Goal: Communication & Community: Share content

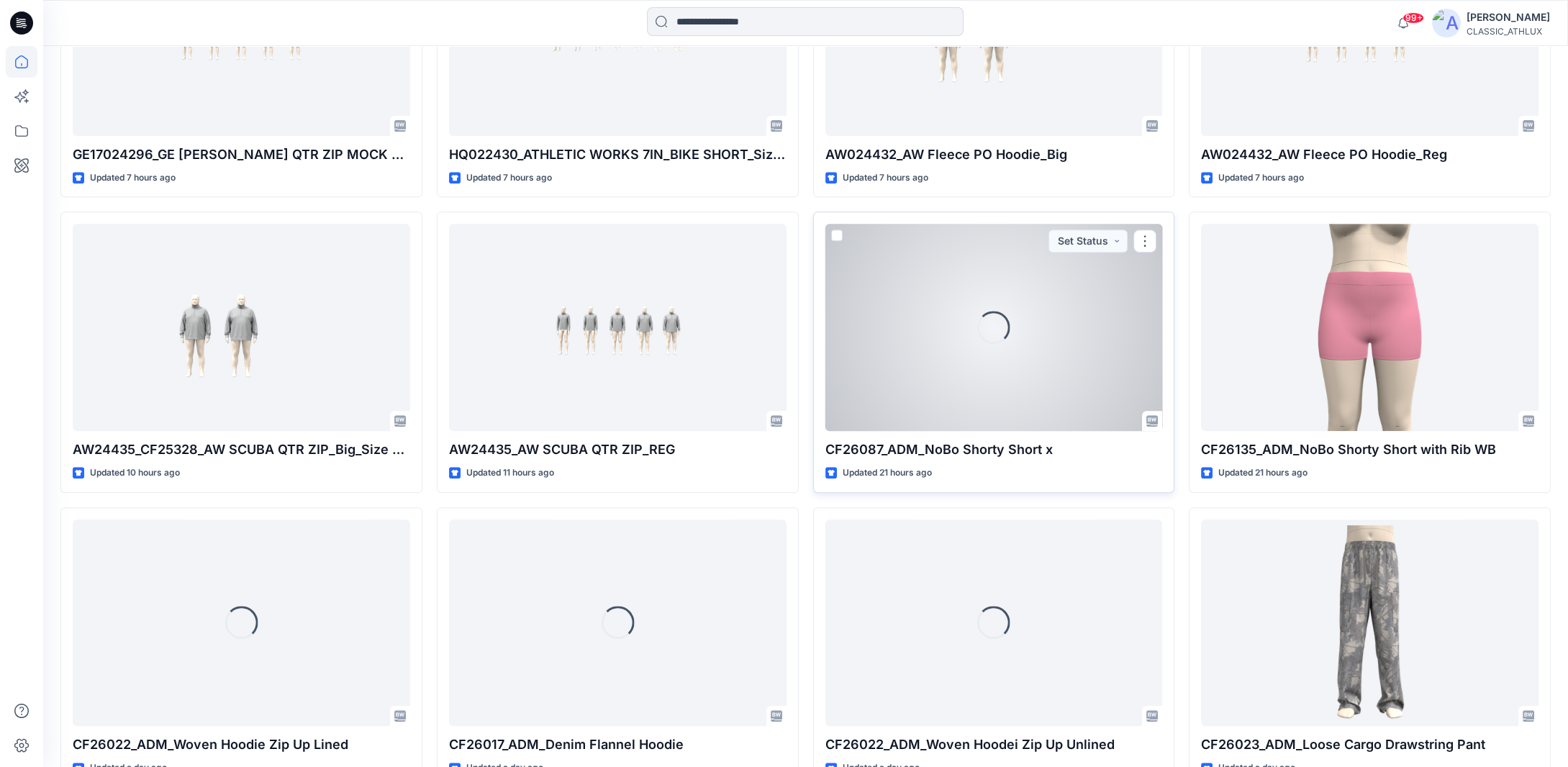
scroll to position [1213, 0]
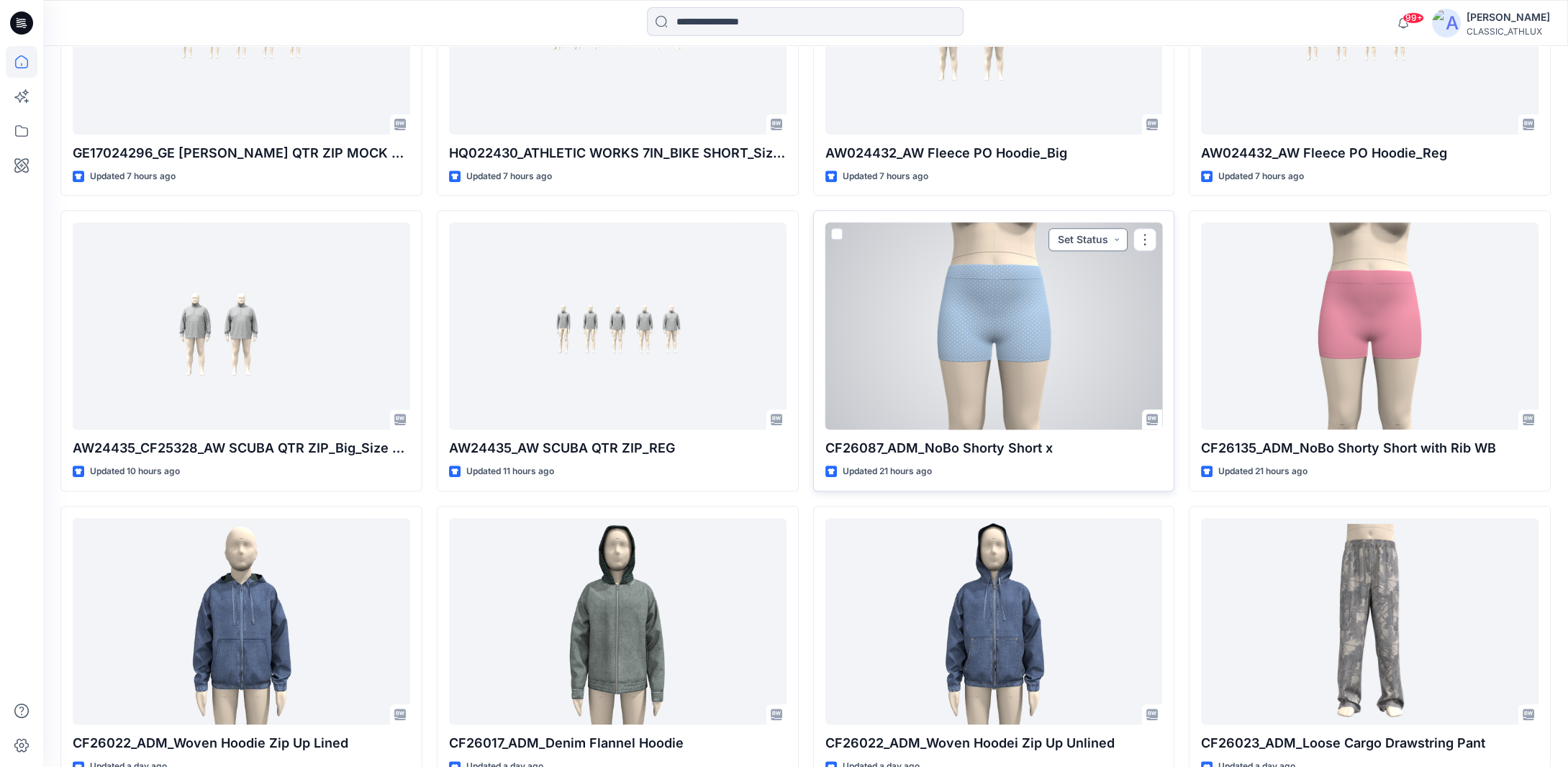
click at [1116, 230] on button "Set Status" at bounding box center [1088, 240] width 79 height 23
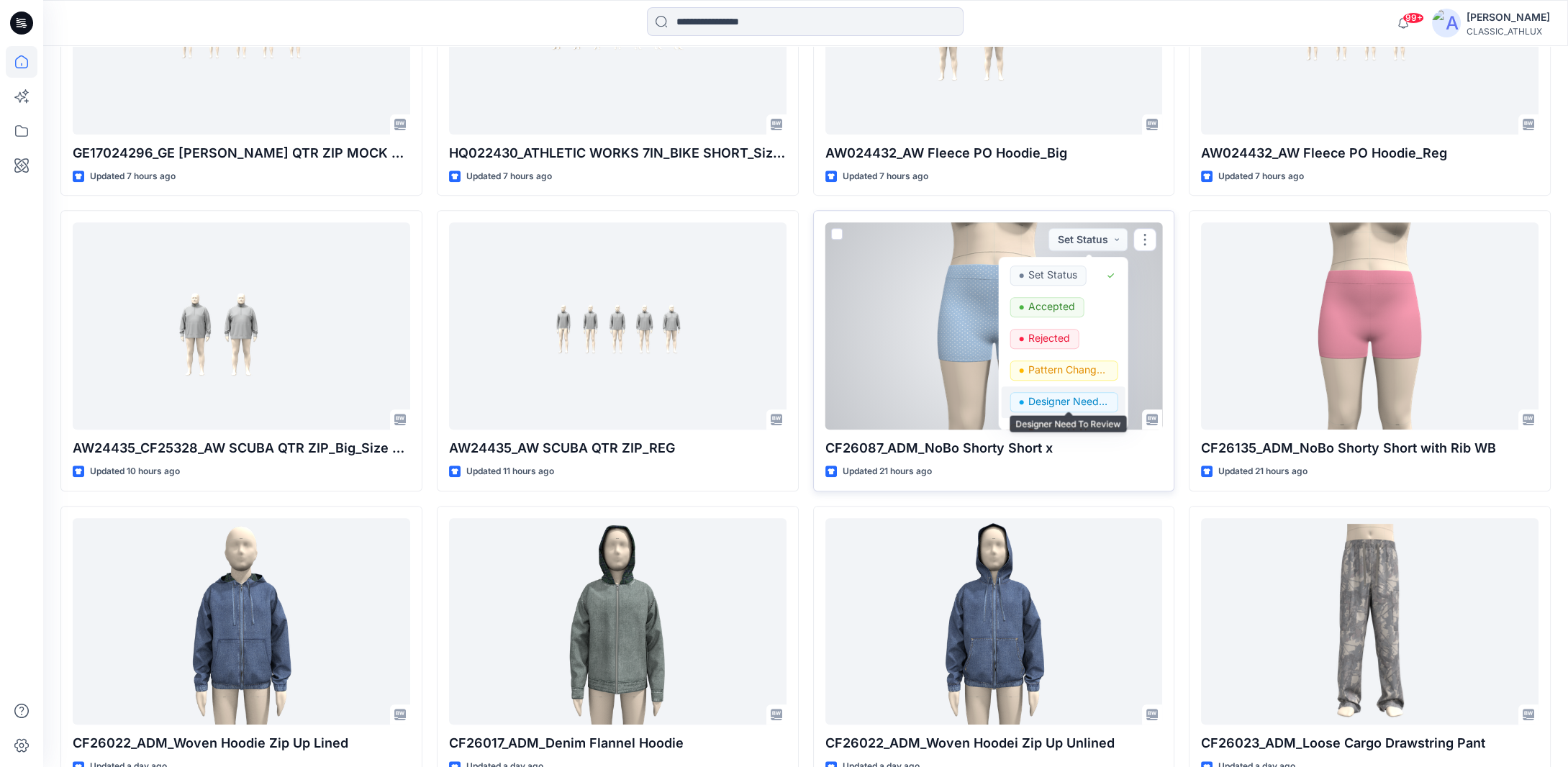
click at [1053, 399] on p "Designer Need To Review" at bounding box center [1068, 401] width 80 height 19
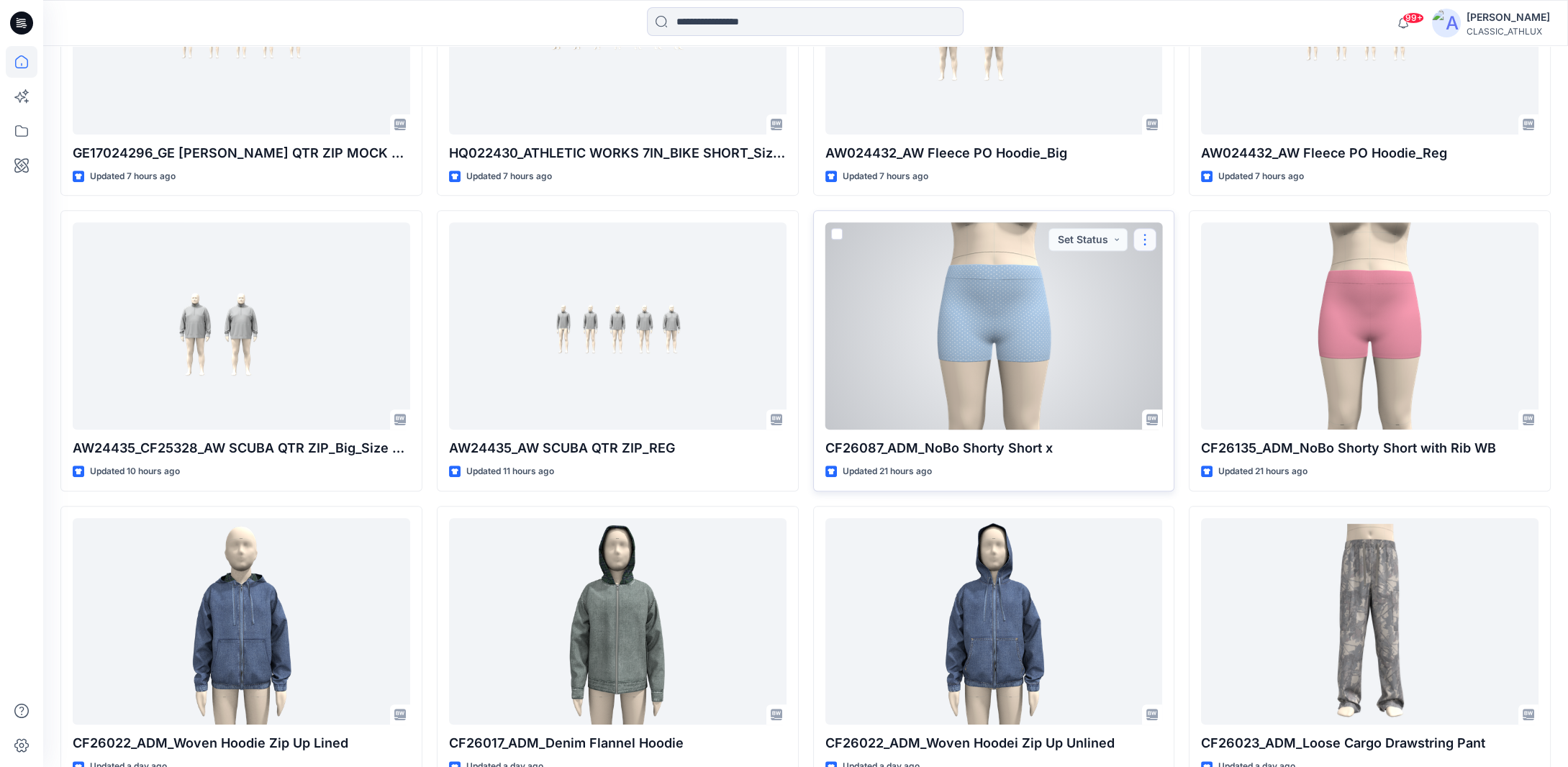
click at [1147, 236] on button "button" at bounding box center [1145, 240] width 23 height 23
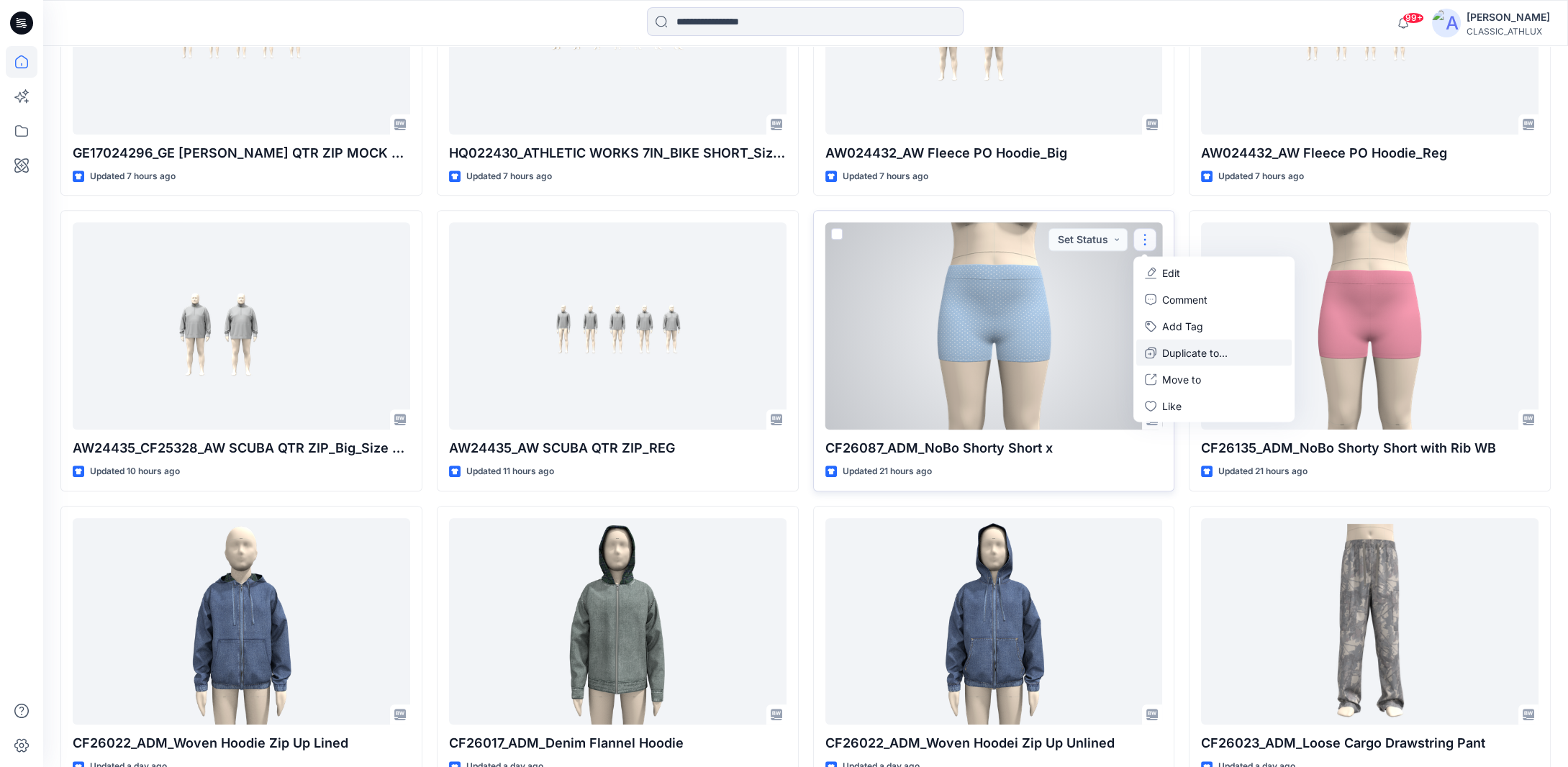
click at [1150, 353] on icon "button" at bounding box center [1149, 354] width 4 height 3
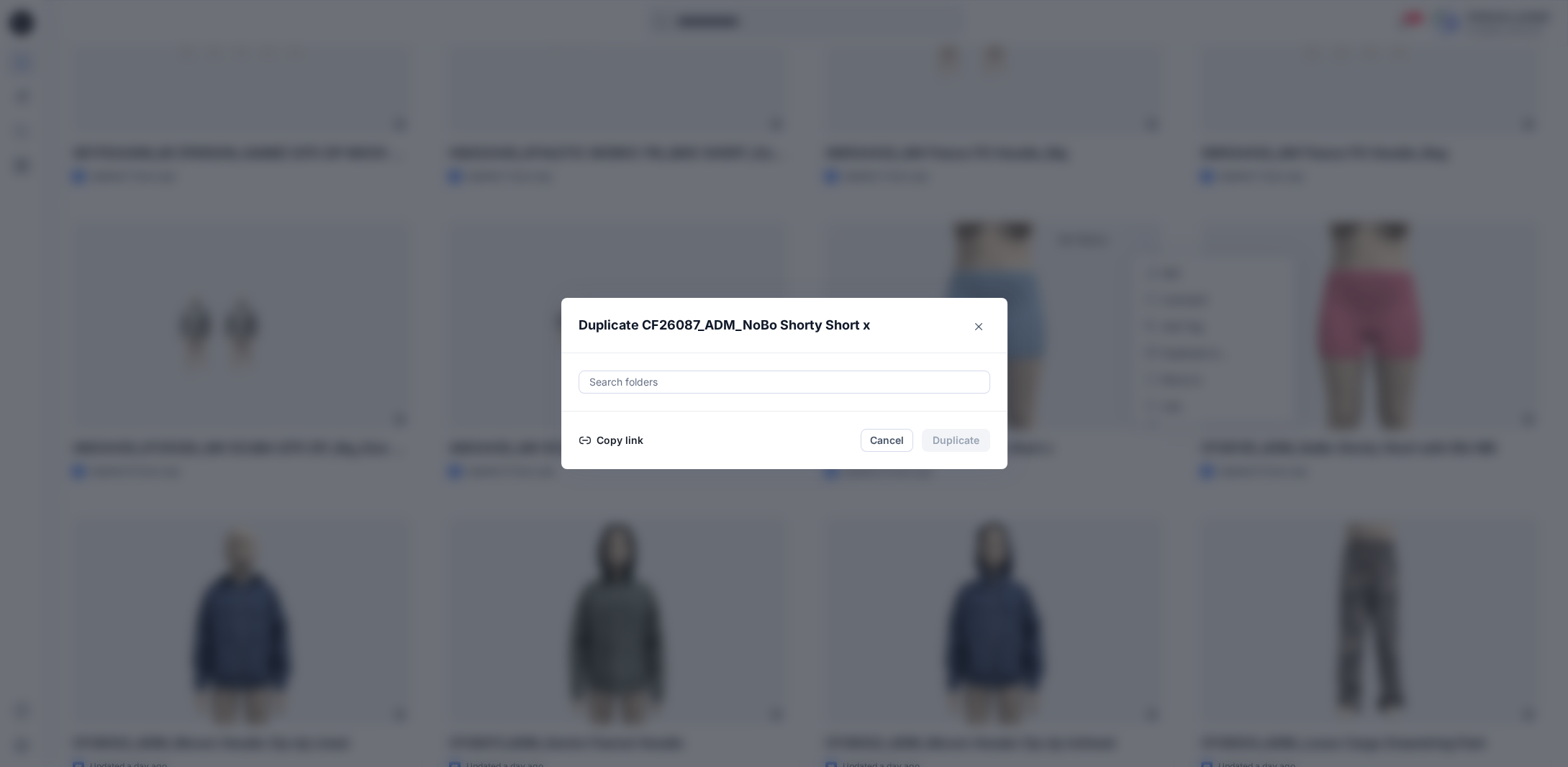
click at [612, 439] on button "Copy link" at bounding box center [610, 440] width 65 height 17
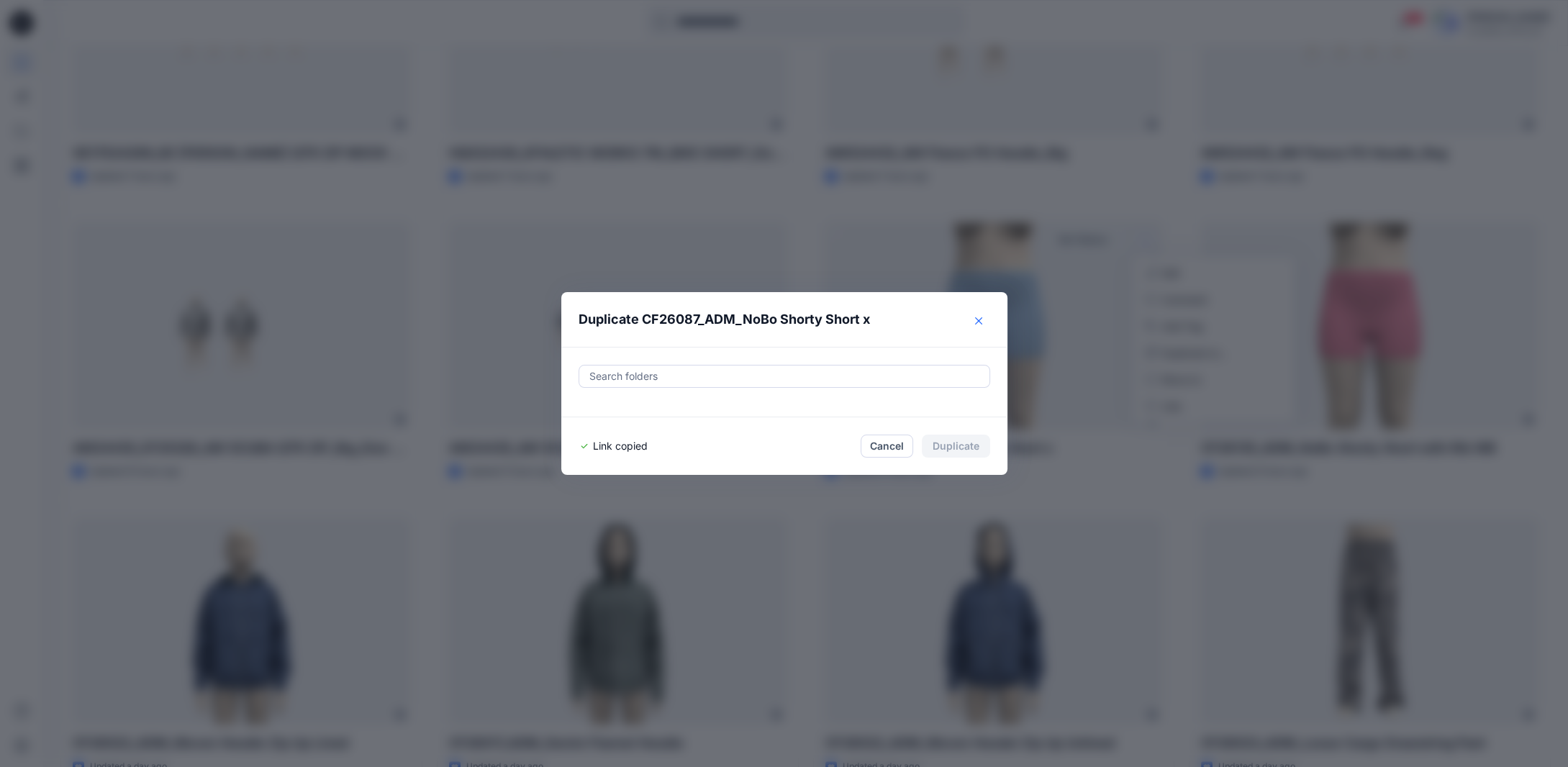
click at [982, 319] on icon "Close" at bounding box center [978, 321] width 7 height 7
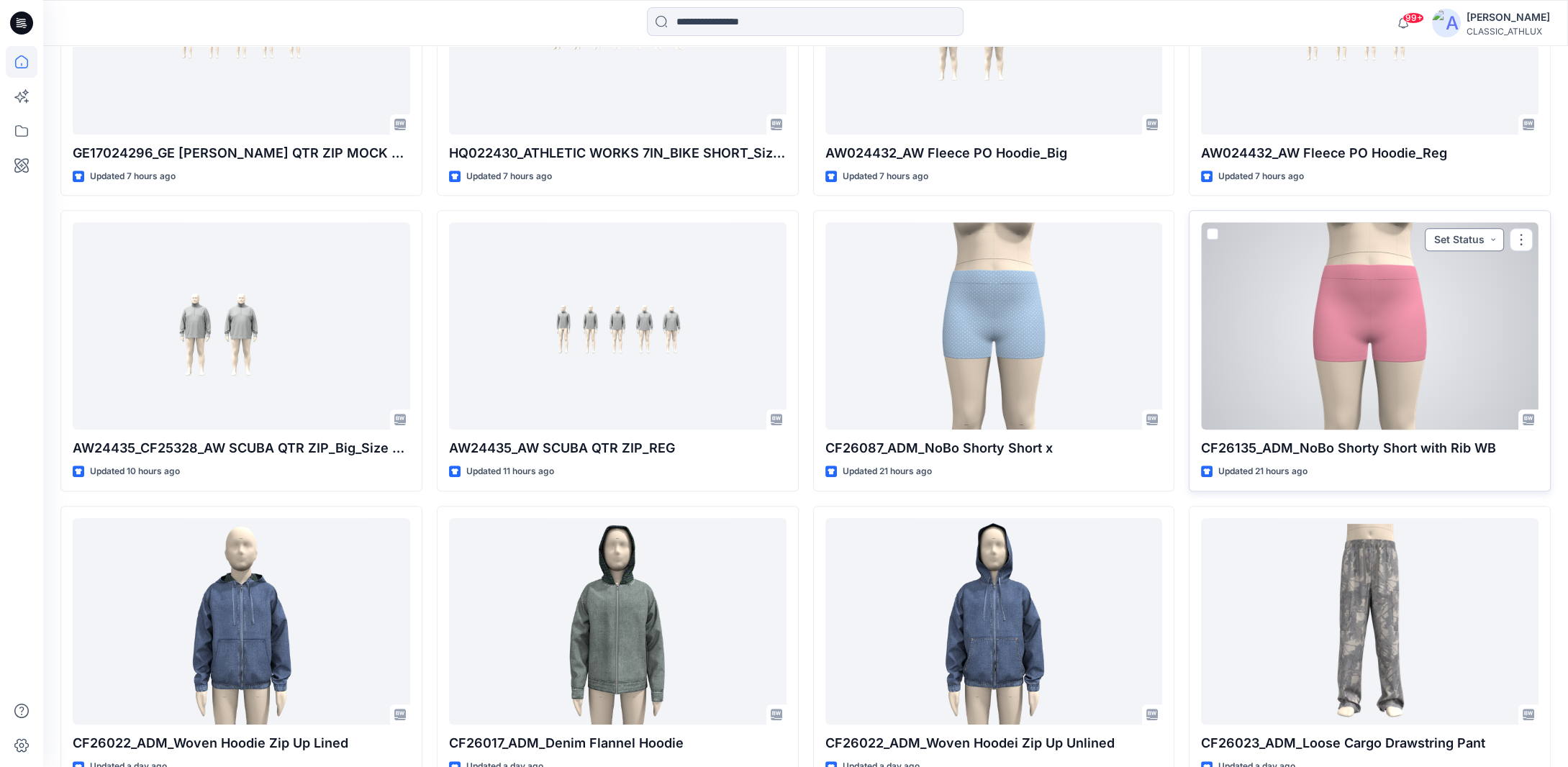
click at [1487, 242] on button "Set Status" at bounding box center [1464, 240] width 79 height 23
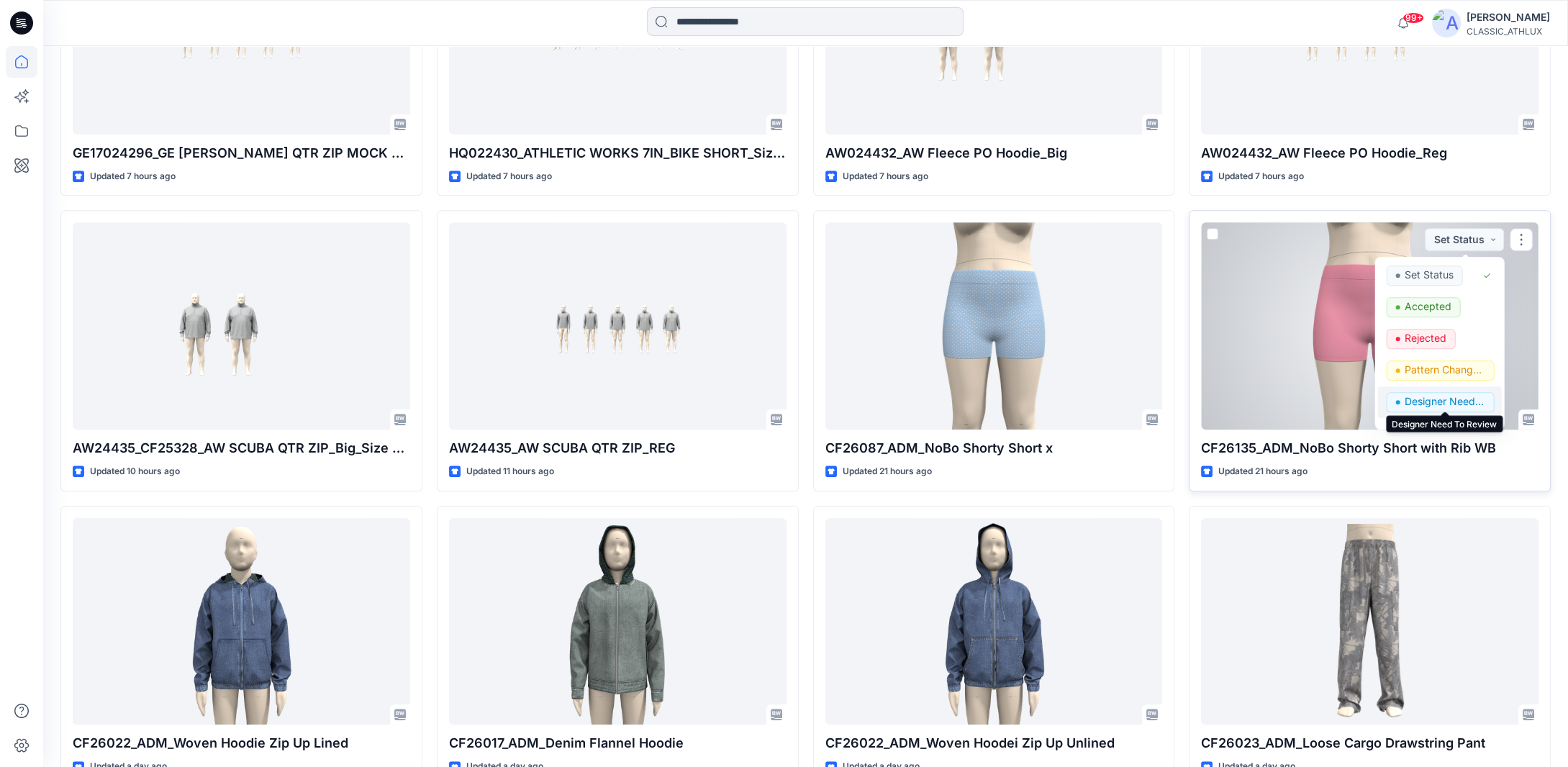
click at [1435, 396] on p "Designer Need To Review" at bounding box center [1445, 401] width 80 height 19
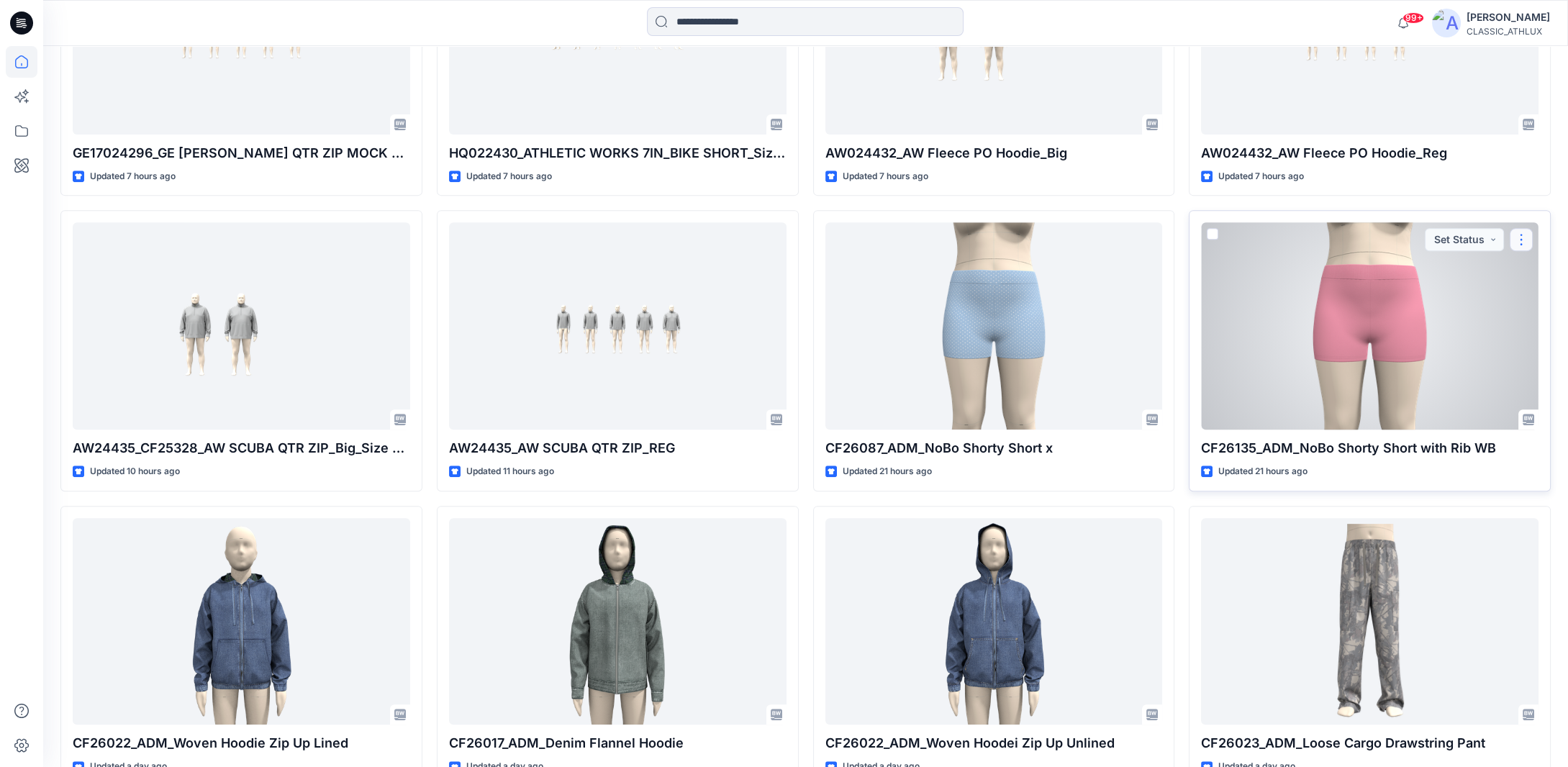
click at [1519, 236] on button "button" at bounding box center [1522, 240] width 23 height 23
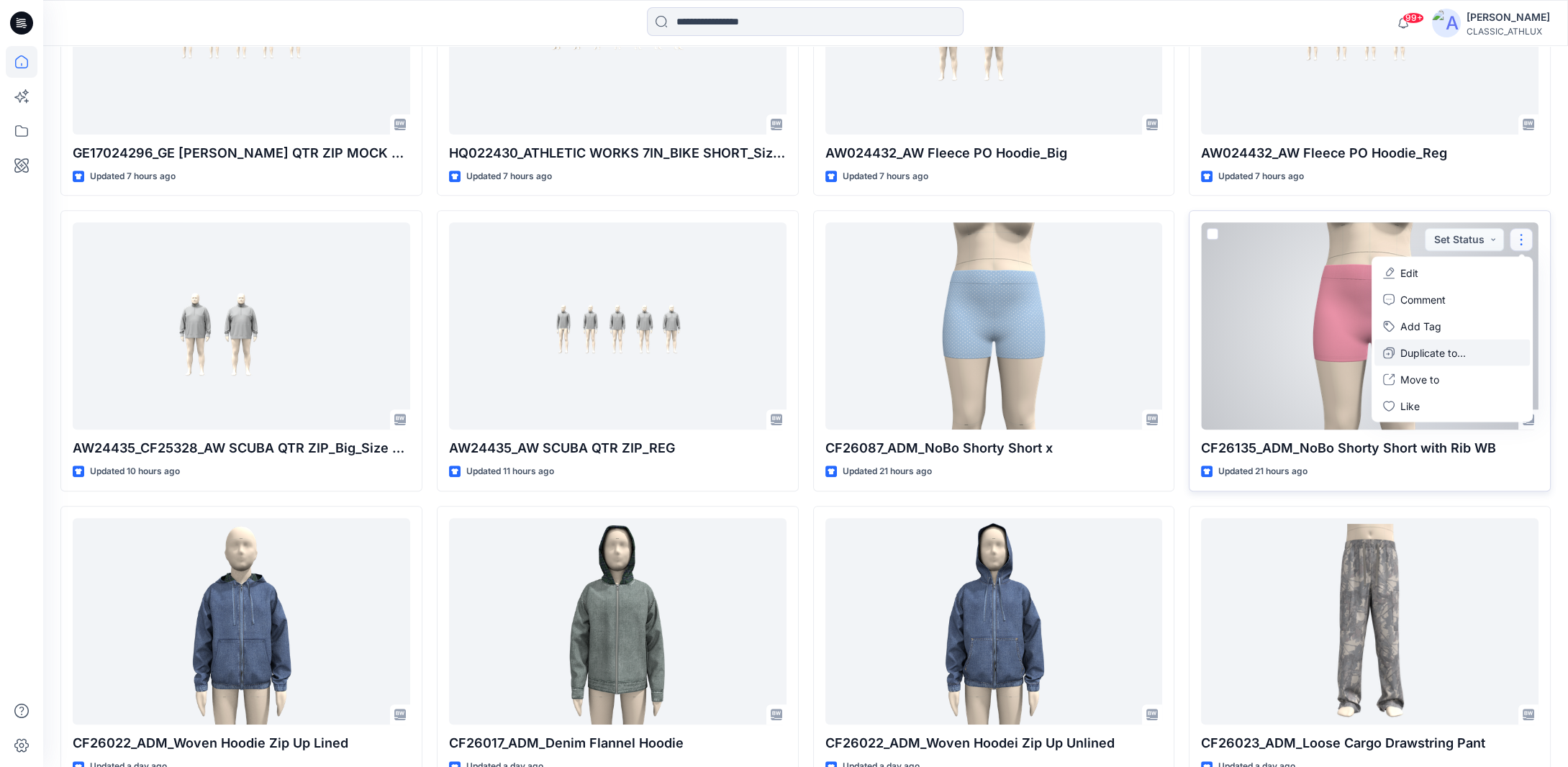
click at [1435, 355] on p "Duplicate to..." at bounding box center [1433, 353] width 65 height 15
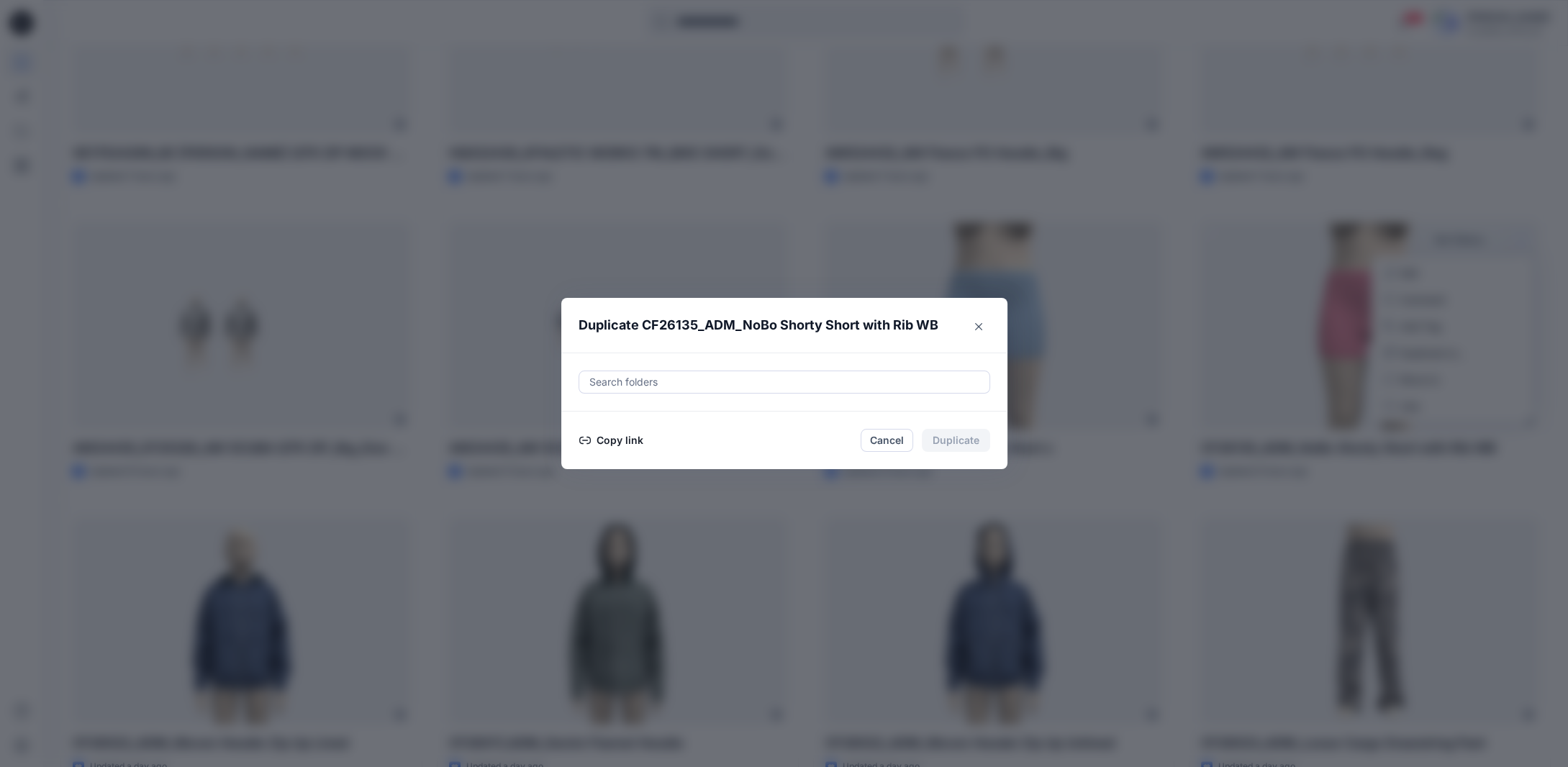
click at [604, 438] on button "Copy link" at bounding box center [610, 440] width 65 height 17
